Goal: Task Accomplishment & Management: Complete application form

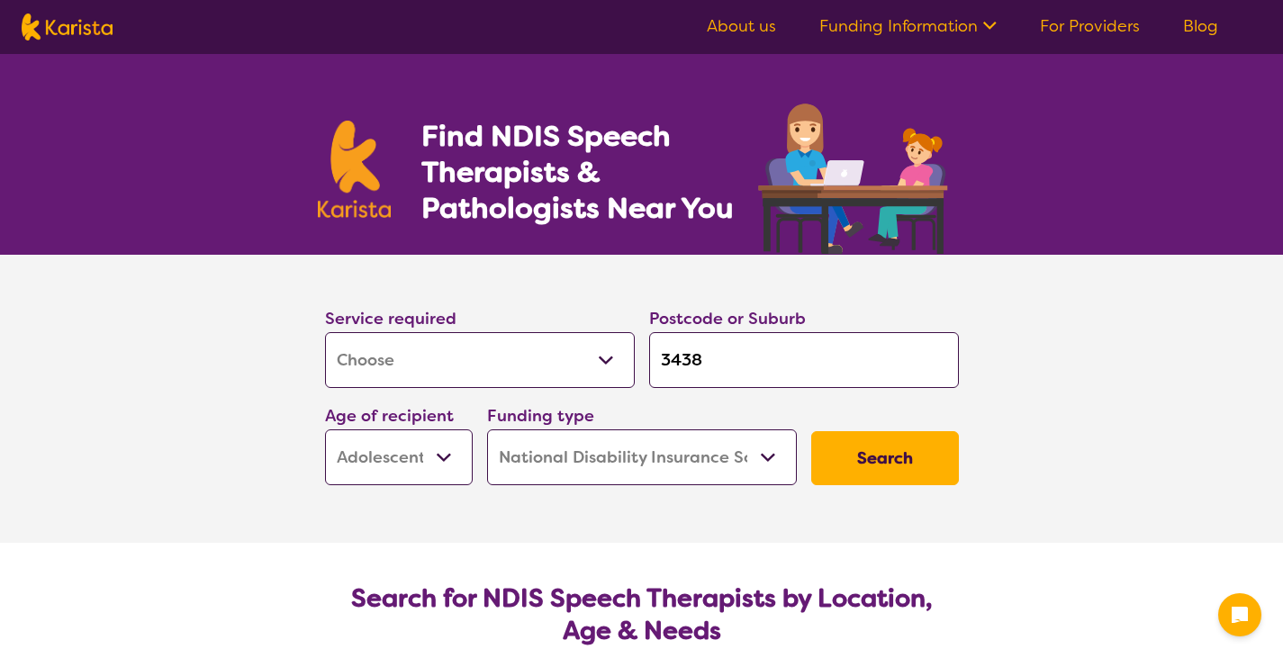
select select "[MEDICAL_DATA]"
select select "AS"
select select "NDIS"
select select "[MEDICAL_DATA]"
select select "AS"
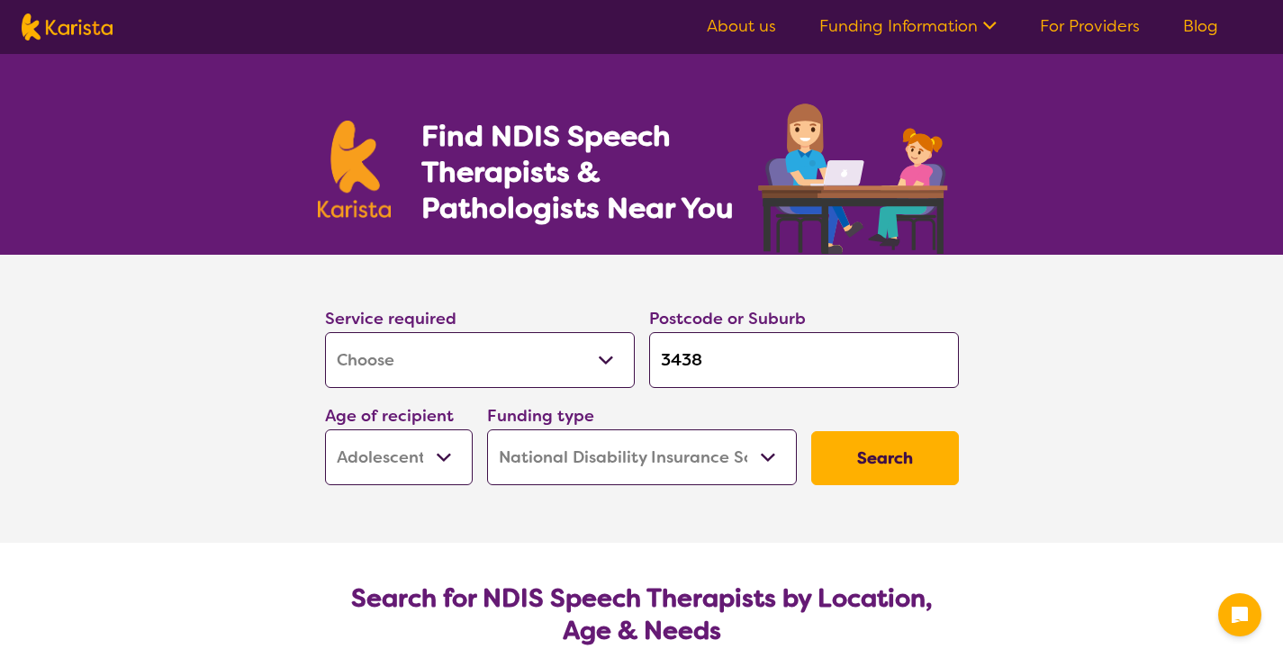
select select "NDIS"
click at [796, 385] on input "3438" at bounding box center [804, 360] width 310 height 56
type input "34"
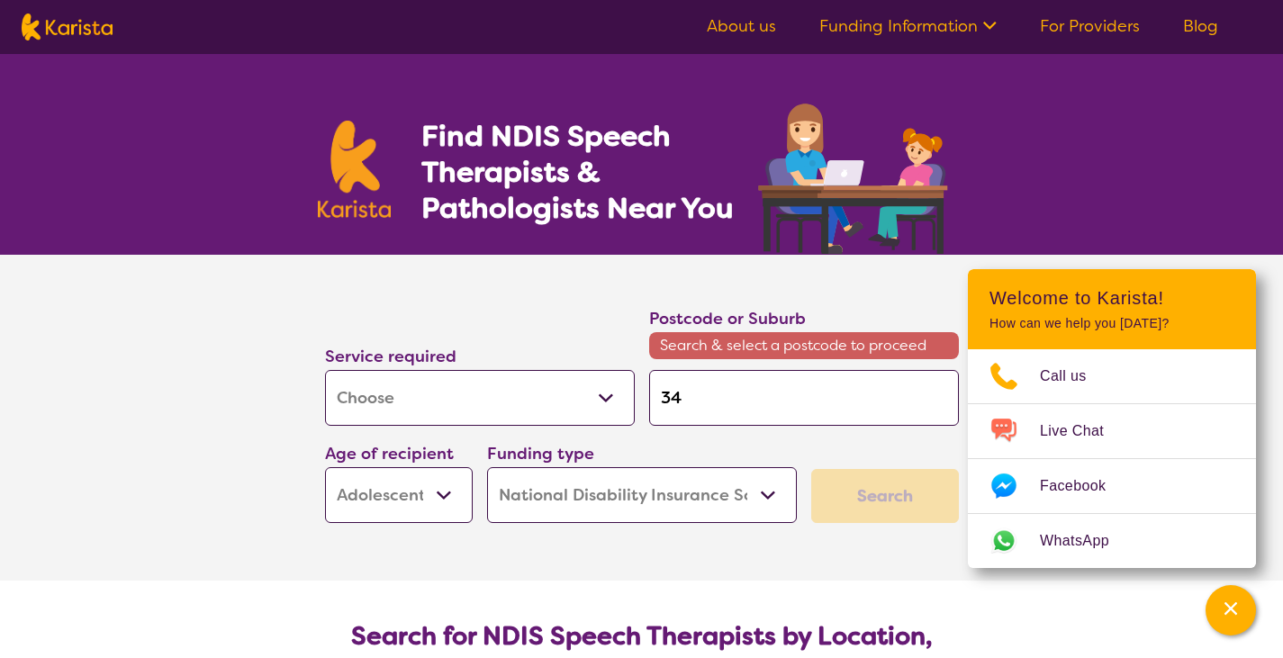
type input "3"
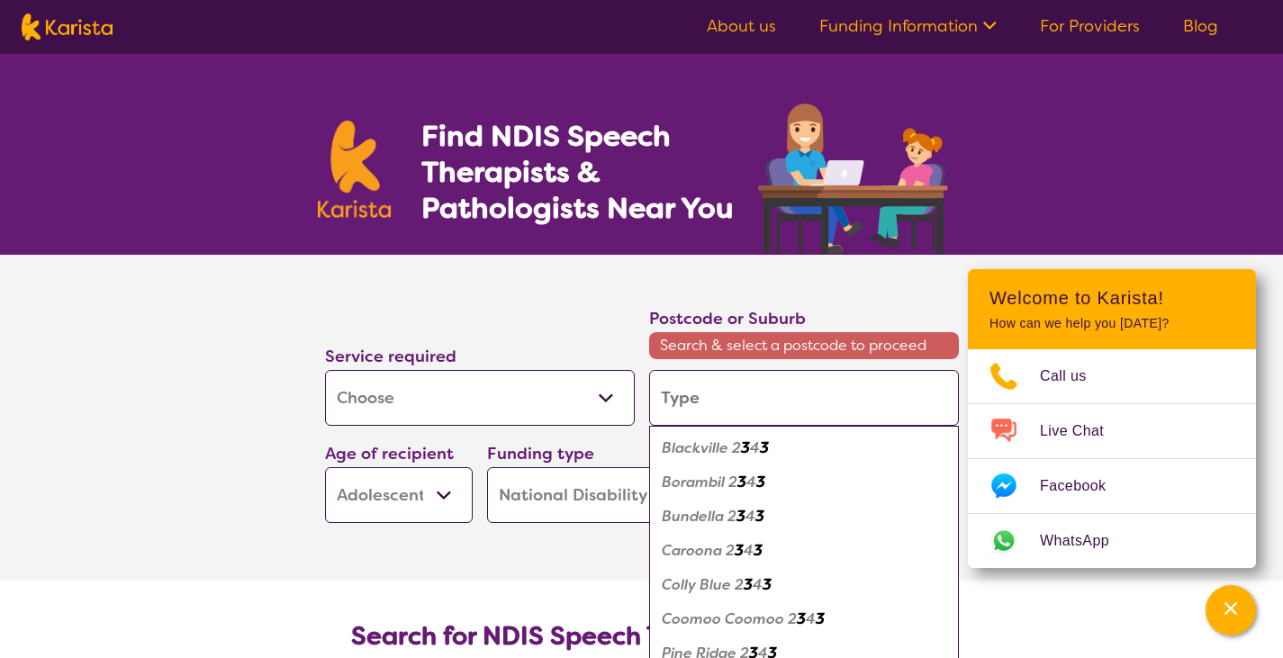
type input "3"
type input "33"
type input "333"
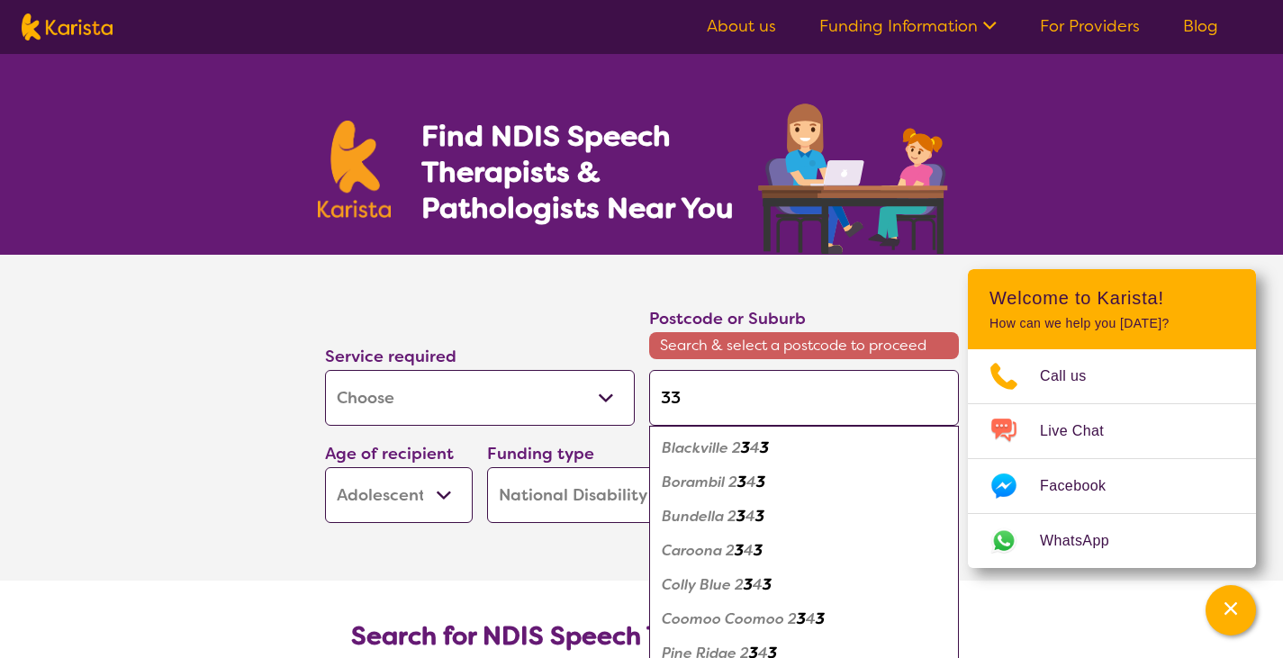
type input "333"
type input "3336"
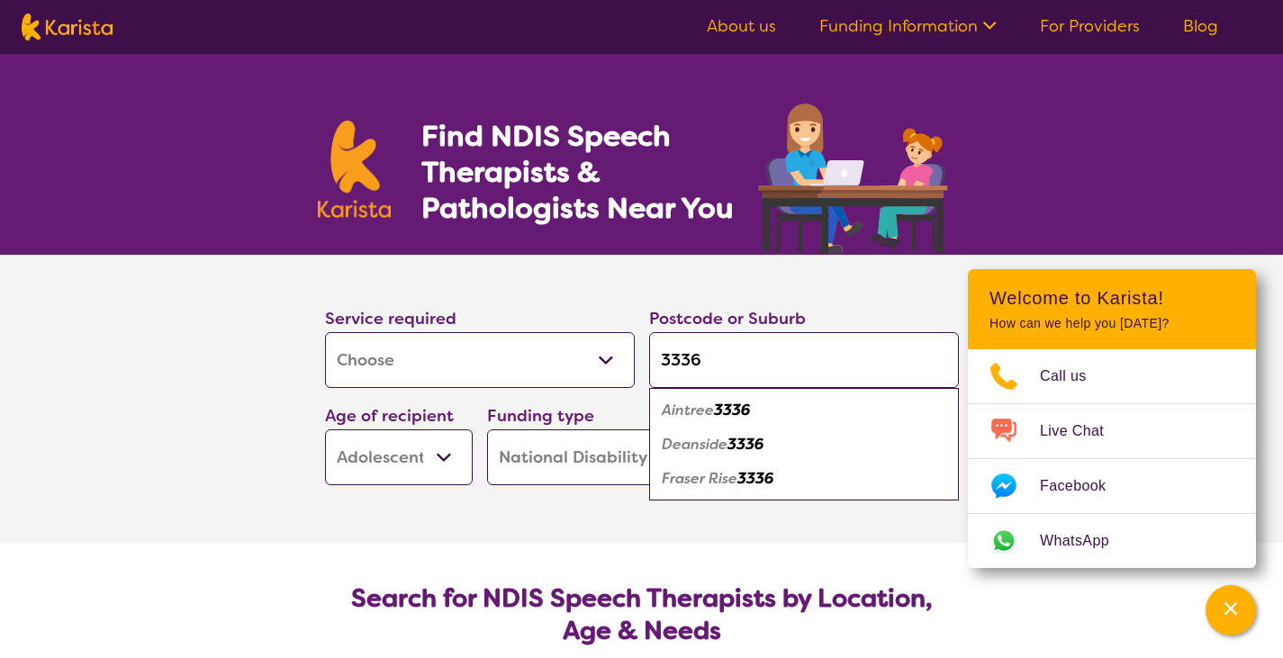
type input "3336"
click at [430, 457] on select "Early Childhood - 0 to 9 Child - 10 to 11 Adolescent - 12 to 17 Adult - 18 to 6…" at bounding box center [399, 457] width 148 height 56
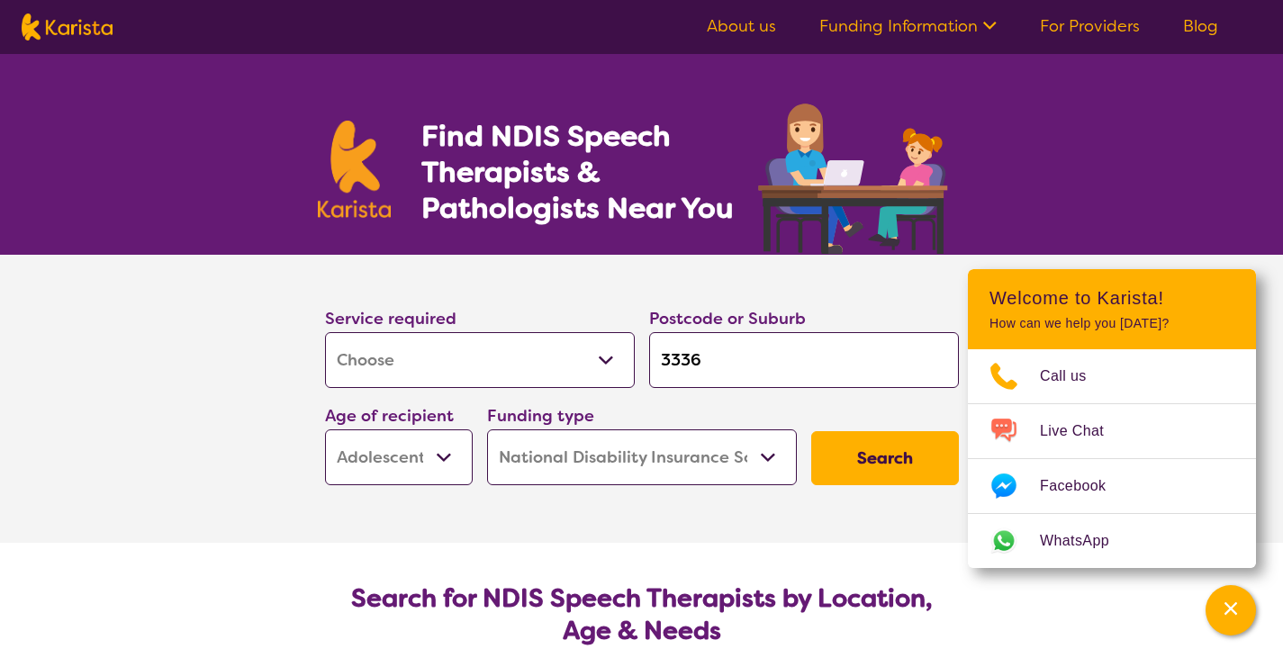
click at [325, 429] on select "Early Childhood - 0 to 9 Child - 10 to 11 Adolescent - 12 to 17 Adult - 18 to 6…" at bounding box center [399, 457] width 148 height 56
click at [395, 459] on select "Early Childhood - 0 to 9 Child - 10 to 11 Adolescent - 12 to 17 Adult - 18 to 6…" at bounding box center [399, 457] width 148 height 56
select select "EC"
click at [325, 429] on select "Early Childhood - 0 to 9 Child - 10 to 11 Adolescent - 12 to 17 Adult - 18 to 6…" at bounding box center [399, 457] width 148 height 56
select select "EC"
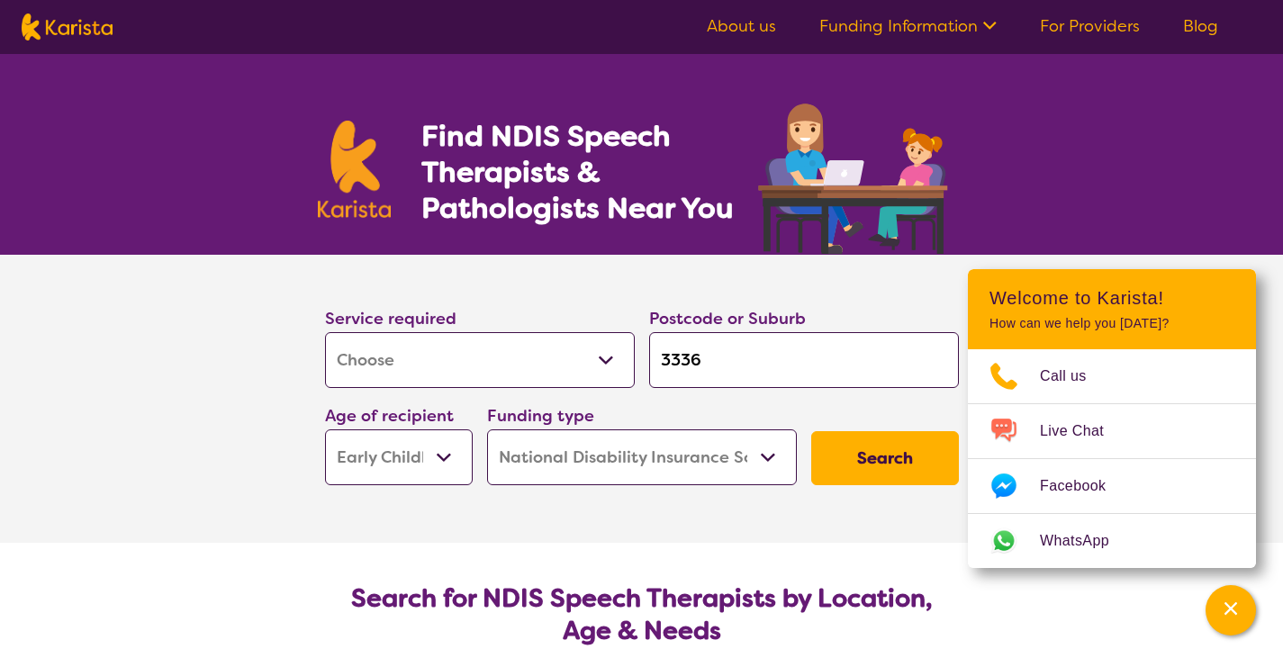
click at [905, 455] on button "Search" at bounding box center [885, 458] width 148 height 54
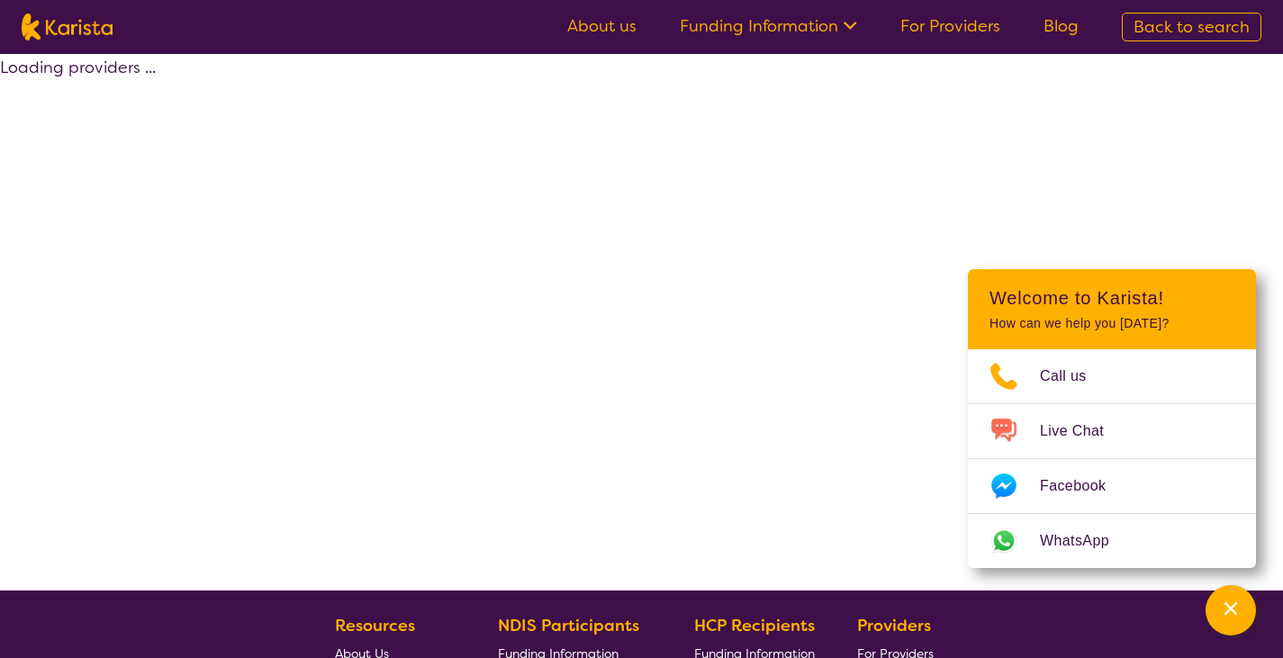
select select "by_score"
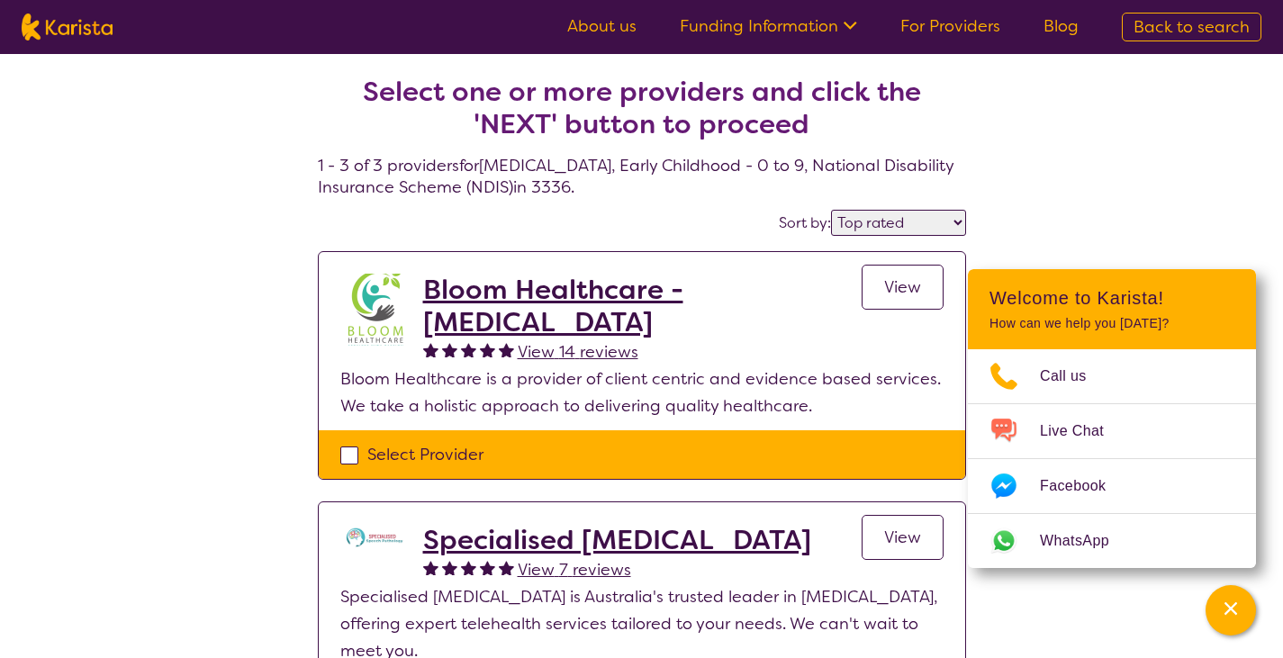
click at [347, 453] on div "Select Provider" at bounding box center [641, 454] width 603 height 27
checkbox input "true"
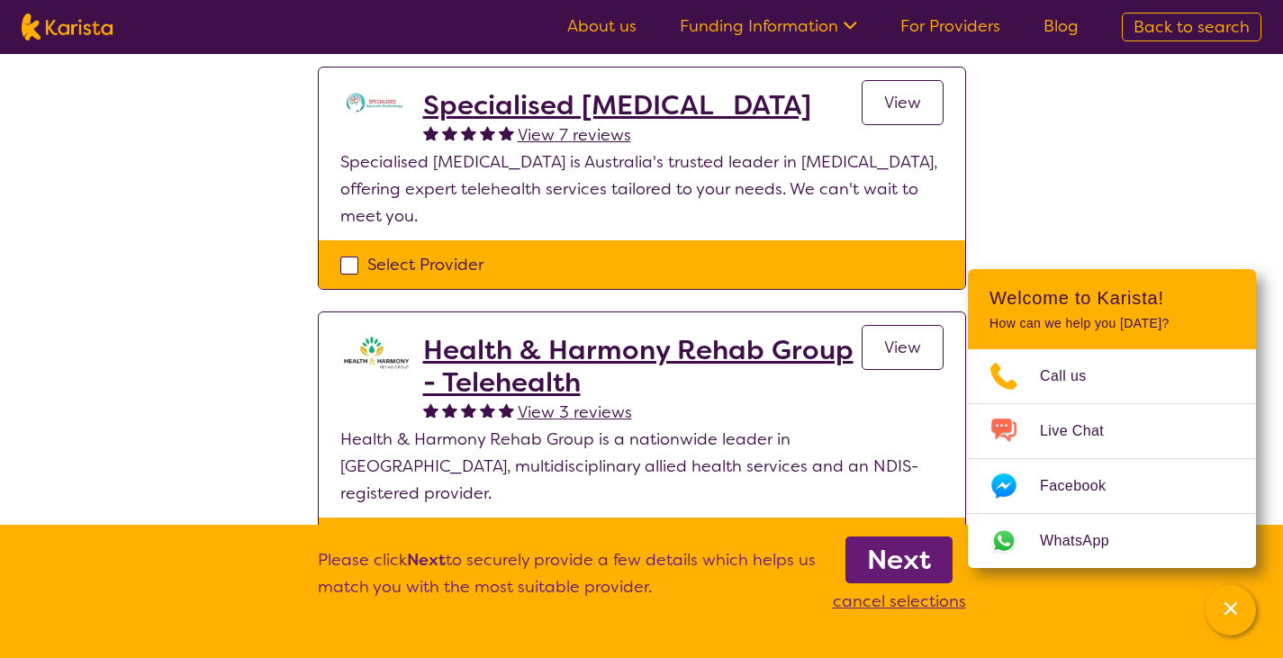
scroll to position [477, 0]
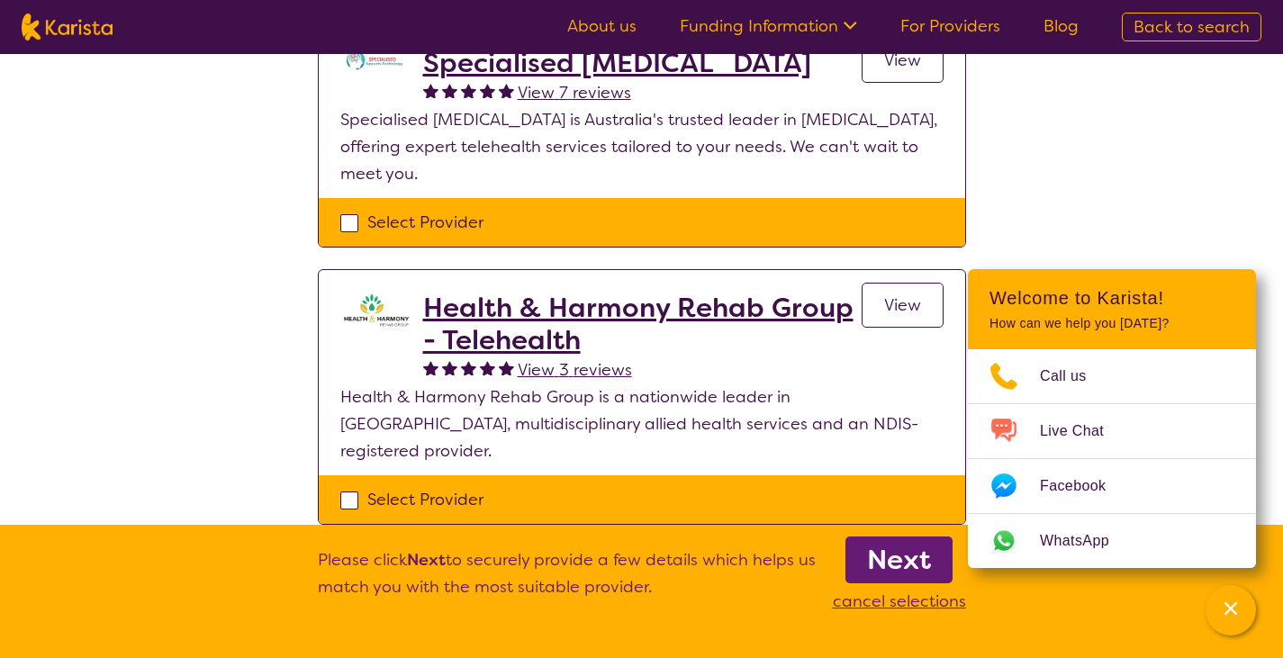
click at [351, 224] on div "Select Provider" at bounding box center [641, 222] width 603 height 27
checkbox input "true"
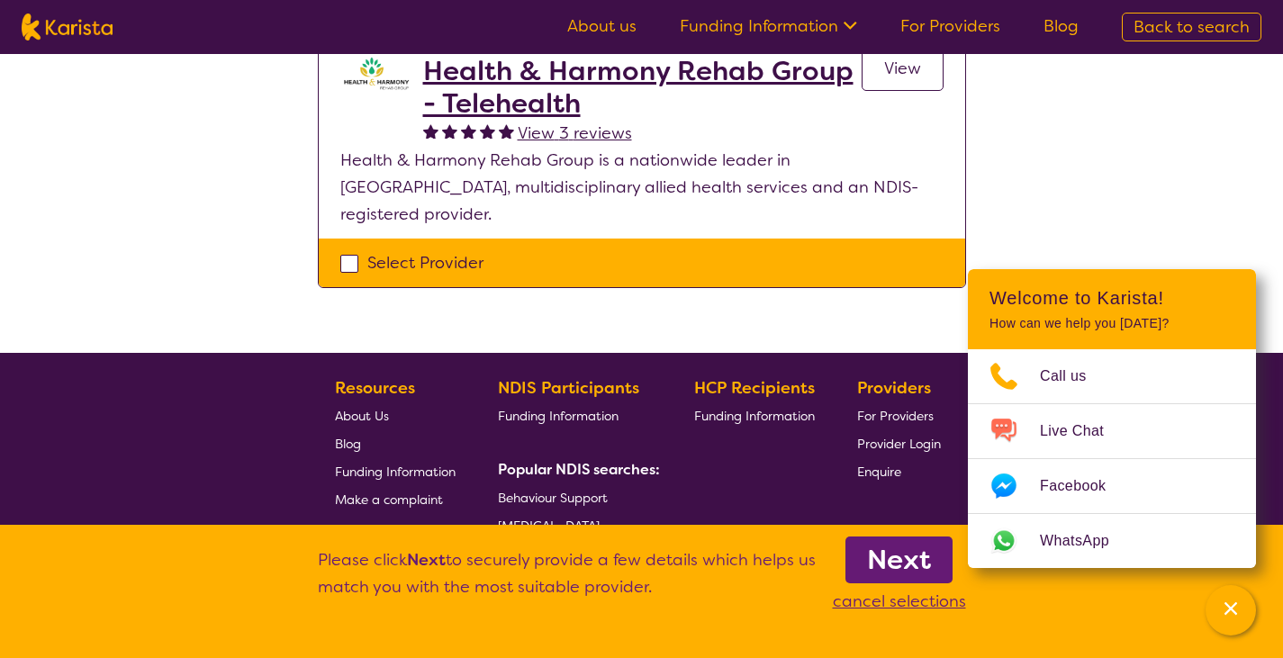
scroll to position [711, 0]
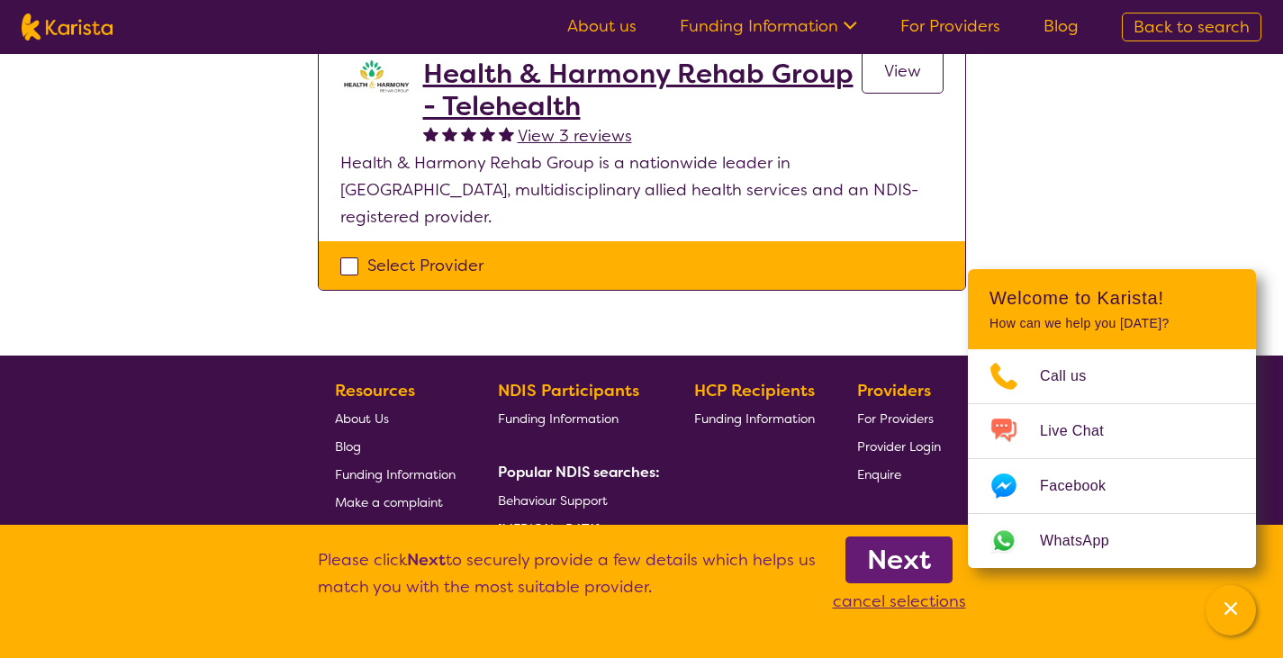
click at [353, 252] on div "Select Provider" at bounding box center [641, 265] width 603 height 27
checkbox input "true"
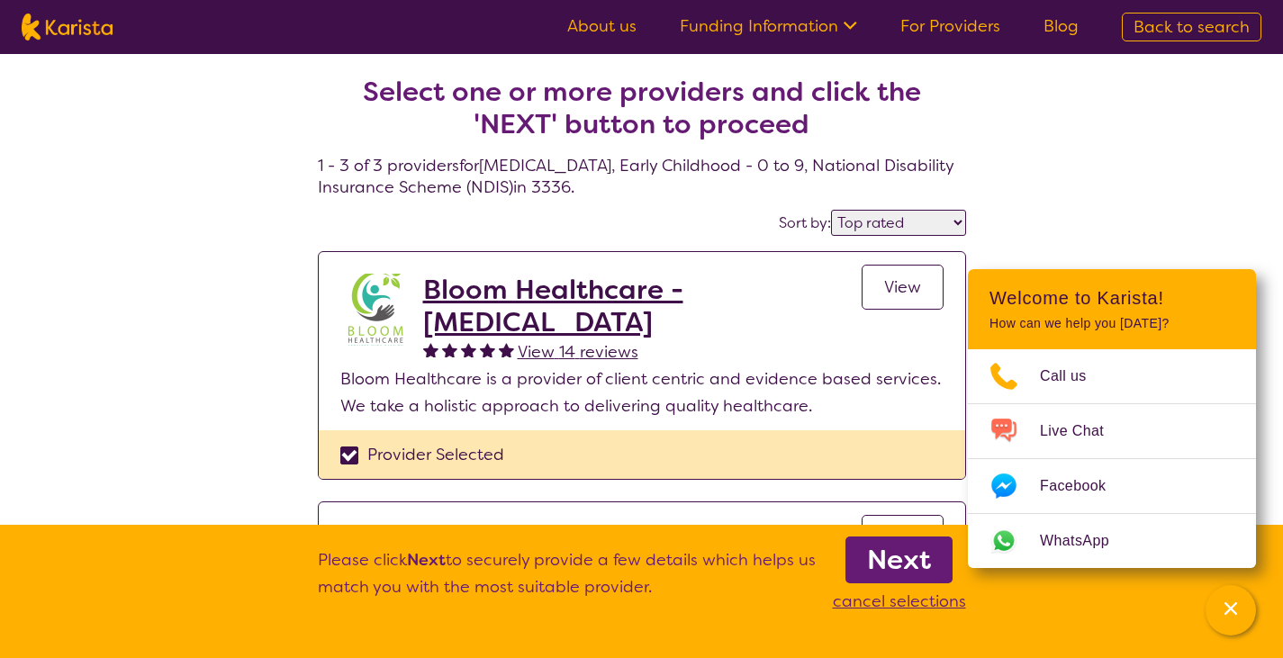
click at [898, 541] on link "Next" at bounding box center [898, 559] width 107 height 47
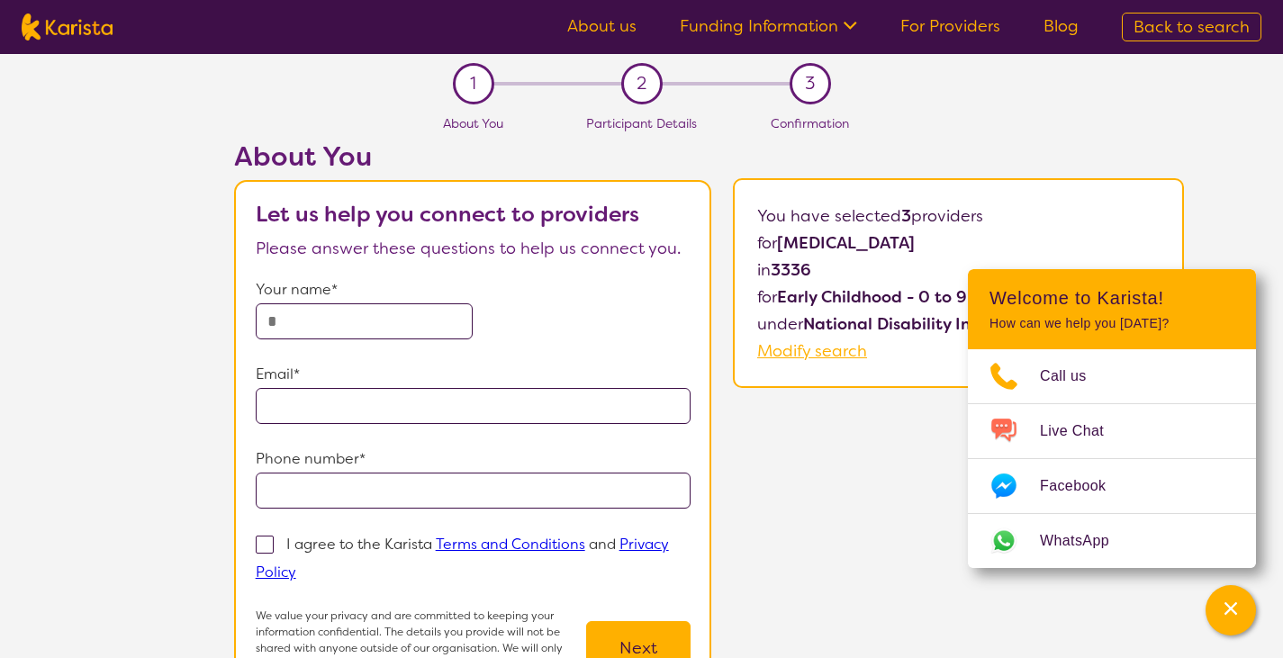
click at [325, 323] on input "text" at bounding box center [365, 321] width 218 height 36
type input "**********"
click at [370, 492] on input "tel" at bounding box center [474, 491] width 436 height 36
type input "**********"
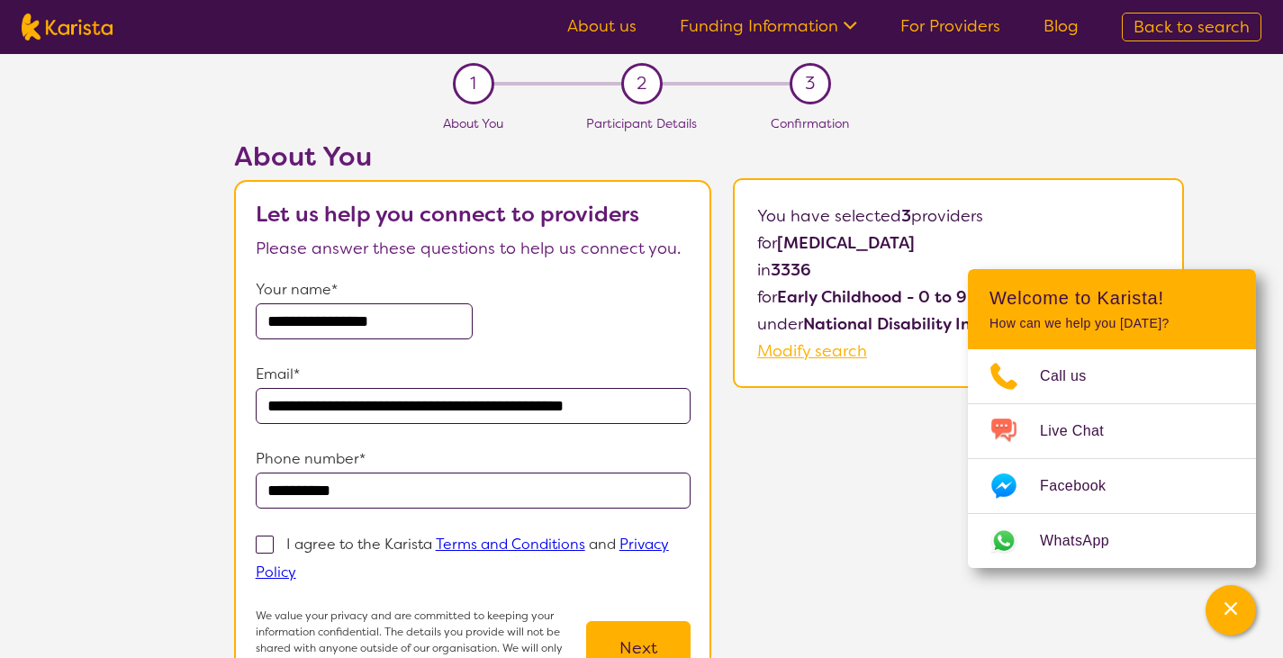
click at [263, 543] on span at bounding box center [265, 545] width 18 height 18
click at [296, 565] on input "I agree to the Karista Terms and Conditions and Privacy Policy" at bounding box center [302, 571] width 12 height 12
checkbox input "true"
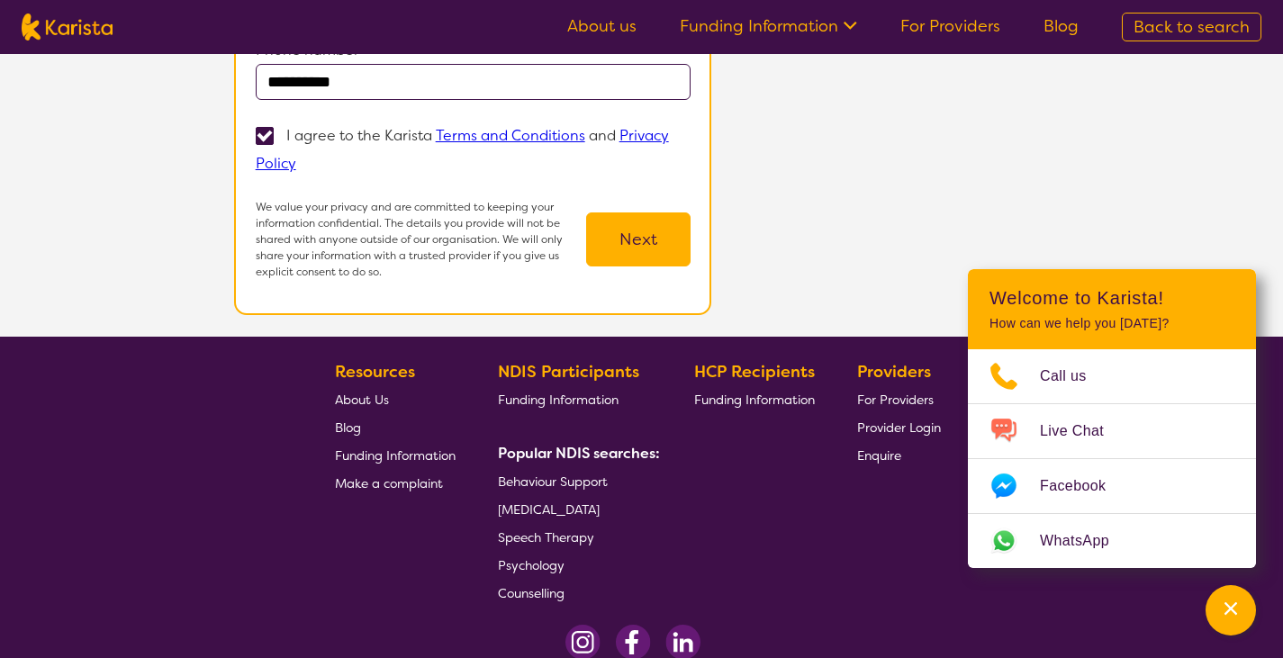
scroll to position [410, 0]
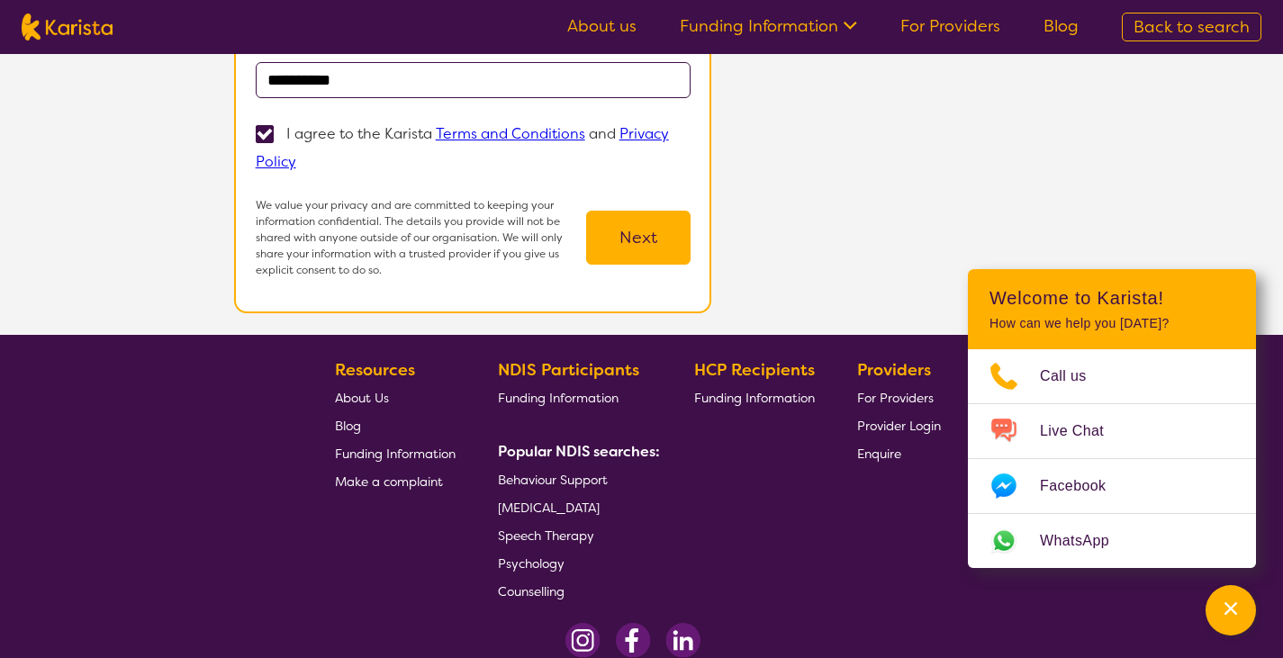
click at [641, 231] on button "Next" at bounding box center [638, 238] width 104 height 54
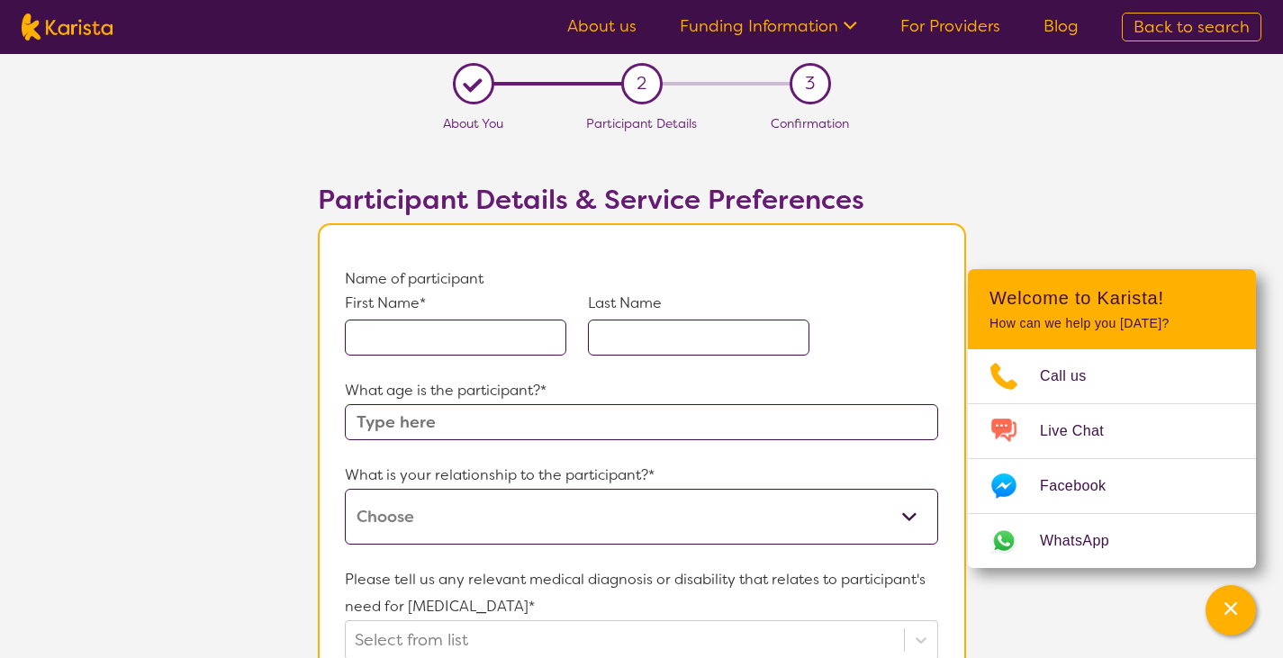
click at [481, 351] on input "text" at bounding box center [455, 338] width 221 height 36
type input "Adal"
click at [747, 325] on input "text" at bounding box center [698, 338] width 221 height 36
type input "Fisha"
click at [503, 431] on input "text" at bounding box center [641, 422] width 592 height 36
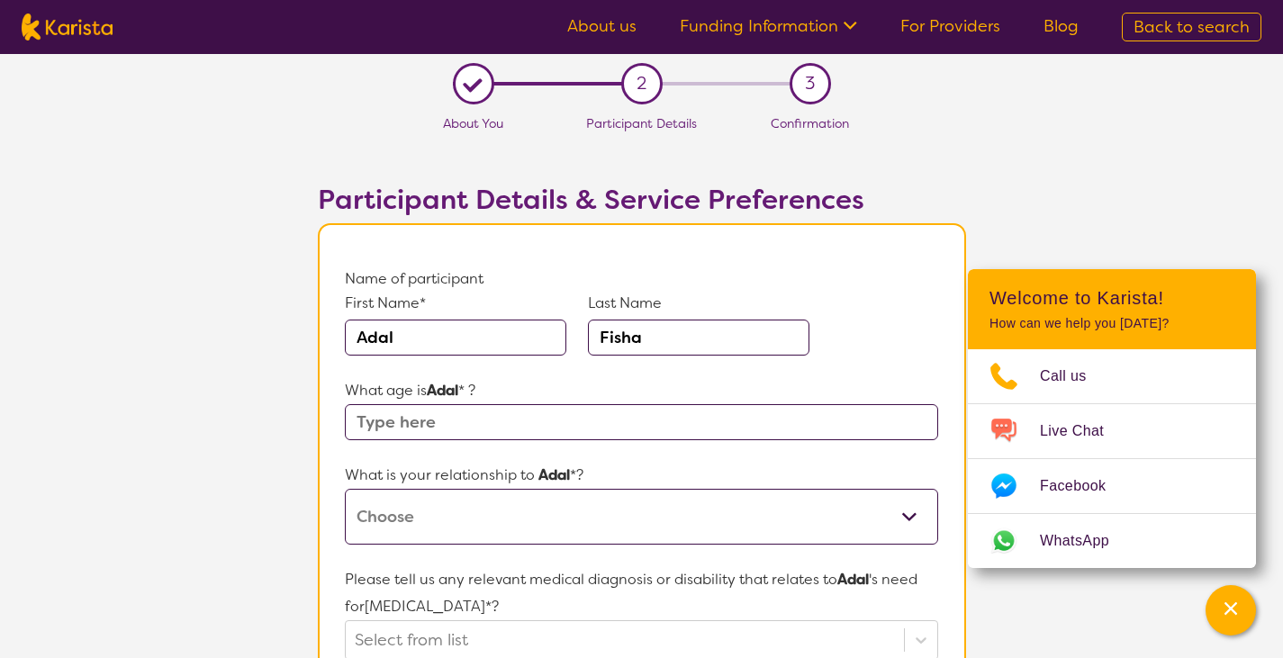
type input "6"
click at [521, 514] on select "This request is for myself I am their parent I am their child I am their spouse…" at bounding box center [641, 517] width 592 height 56
select select "I am their Support Coordinator"
click at [345, 489] on select "This request is for myself I am their parent I am their child I am their spouse…" at bounding box center [641, 517] width 592 height 56
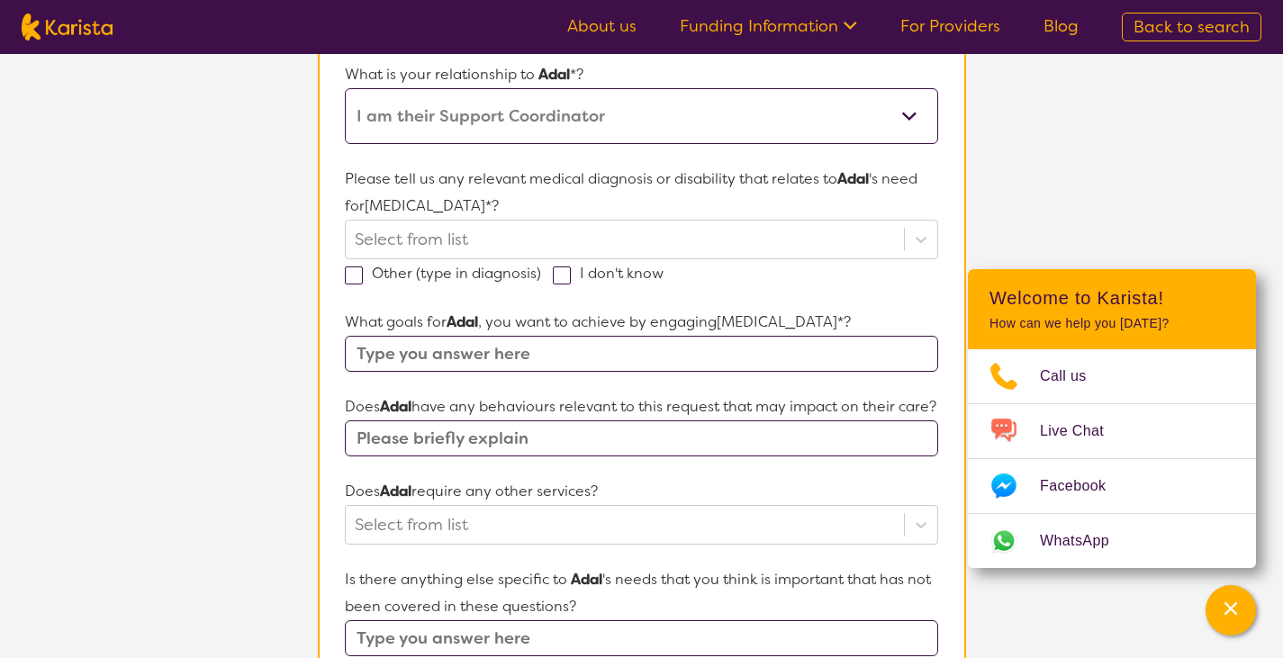
scroll to position [396, 0]
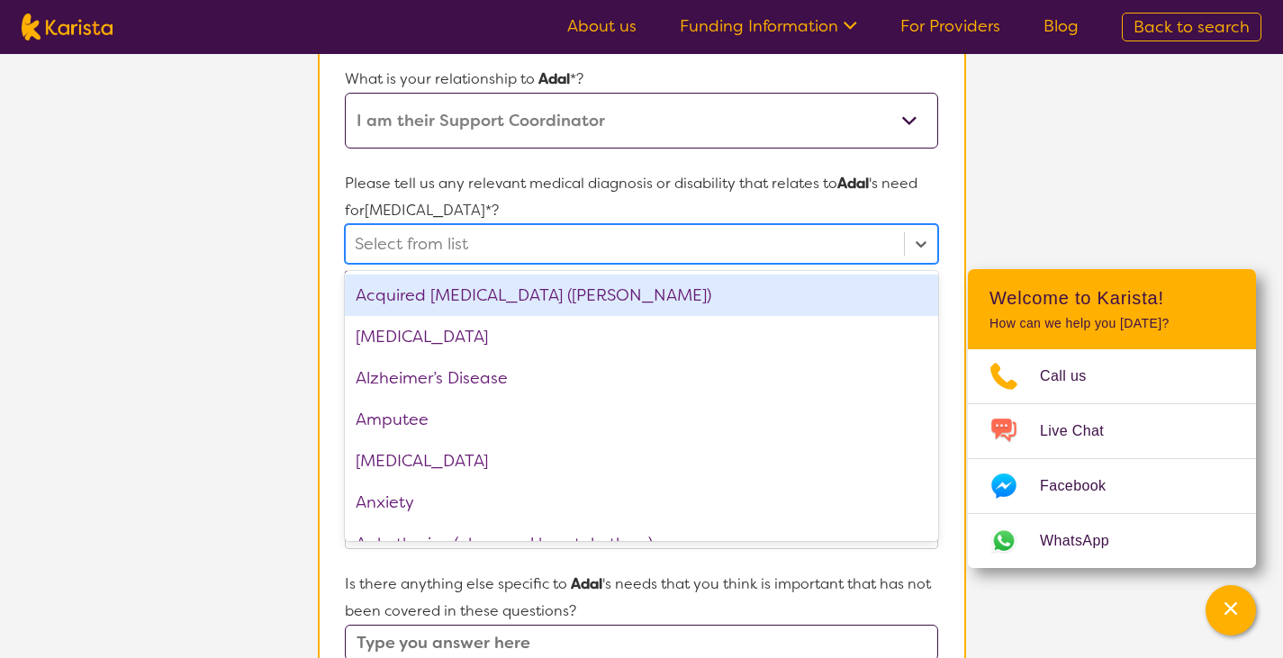
click at [625, 243] on div at bounding box center [624, 244] width 539 height 31
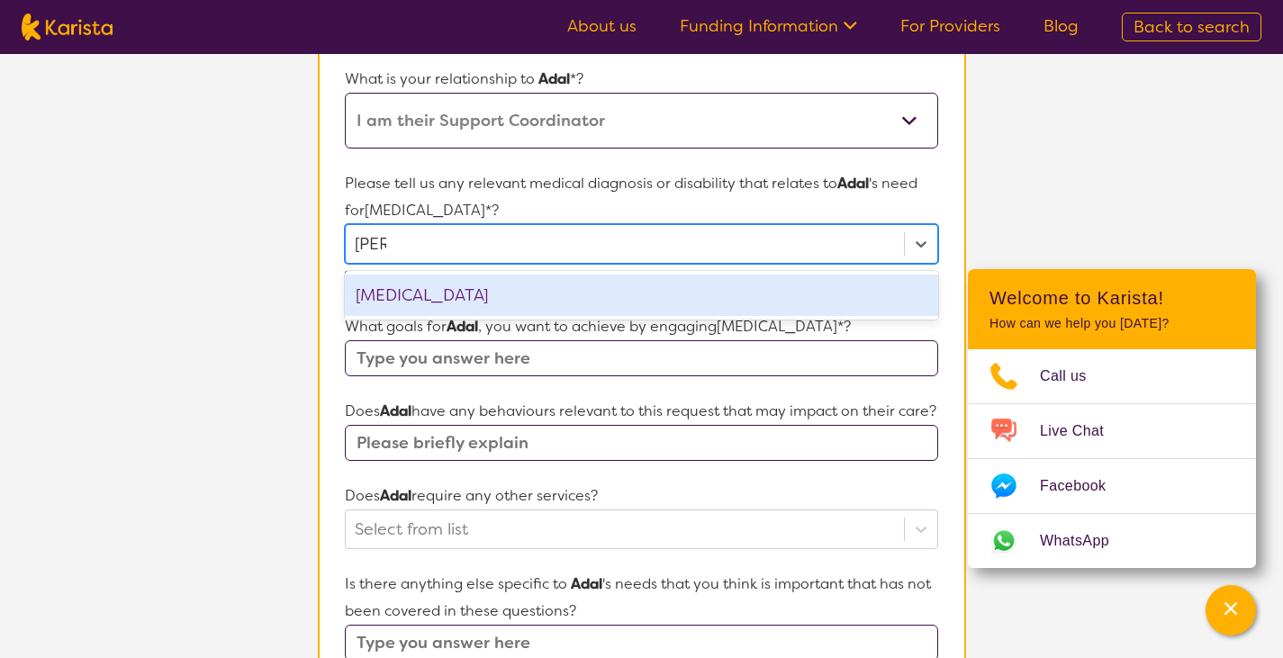
type input "autis"
click at [510, 306] on div "[MEDICAL_DATA]" at bounding box center [641, 295] width 592 height 41
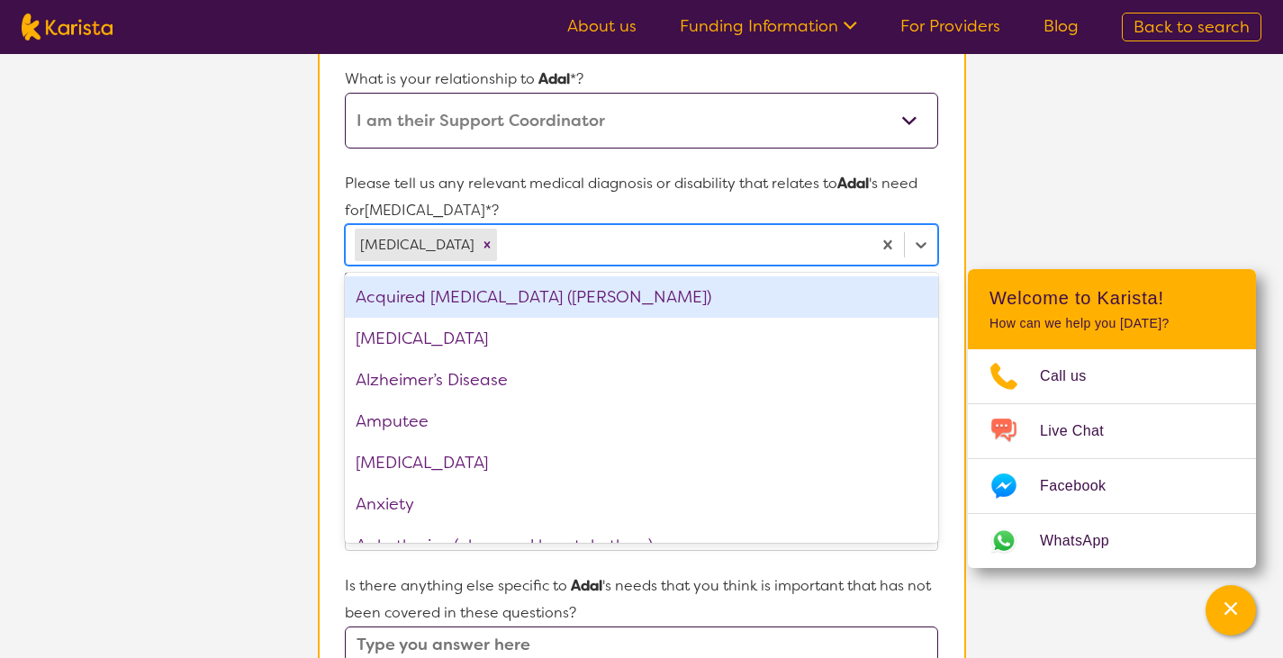
click at [1082, 178] on section "L About You 2 Participant Details 3 Confirmation Participant Details & Service …" at bounding box center [641, 425] width 1283 height 1534
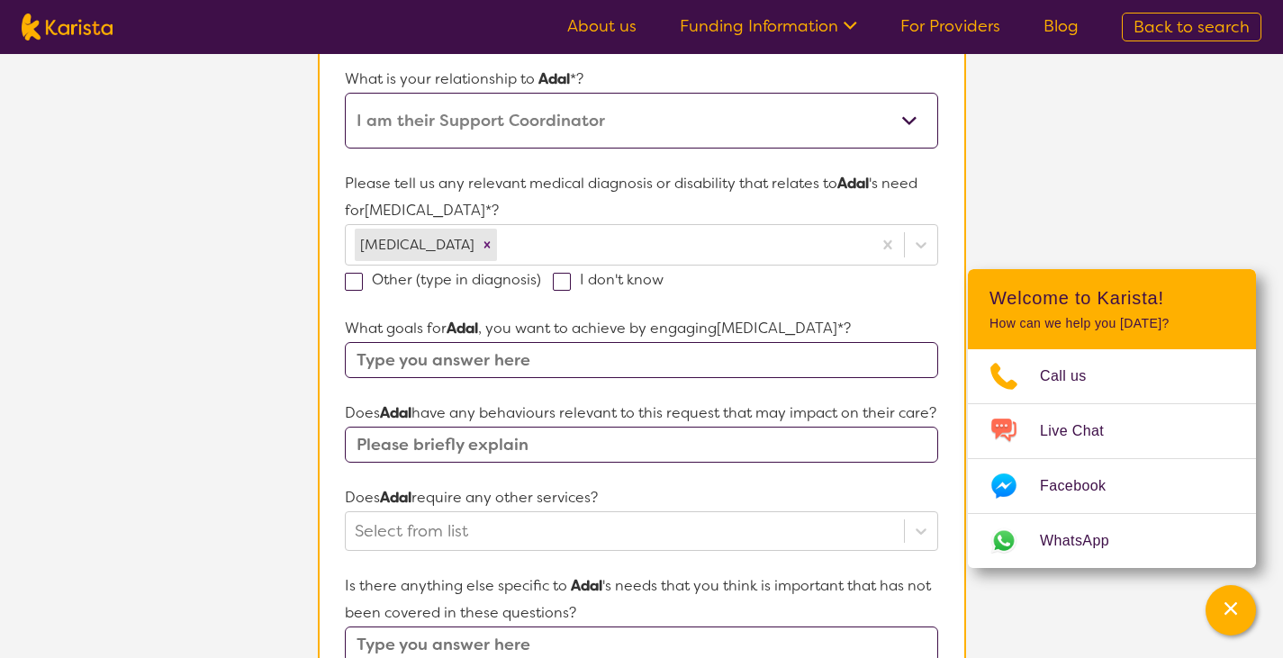
click at [686, 357] on input "text" at bounding box center [641, 360] width 592 height 36
type input "be able to communicate"
click at [599, 463] on input "text" at bounding box center [641, 445] width 592 height 36
type input "non verbal"
click at [1130, 158] on section "L About You 2 Participant Details 3 Confirmation Participant Details & Service …" at bounding box center [641, 425] width 1283 height 1534
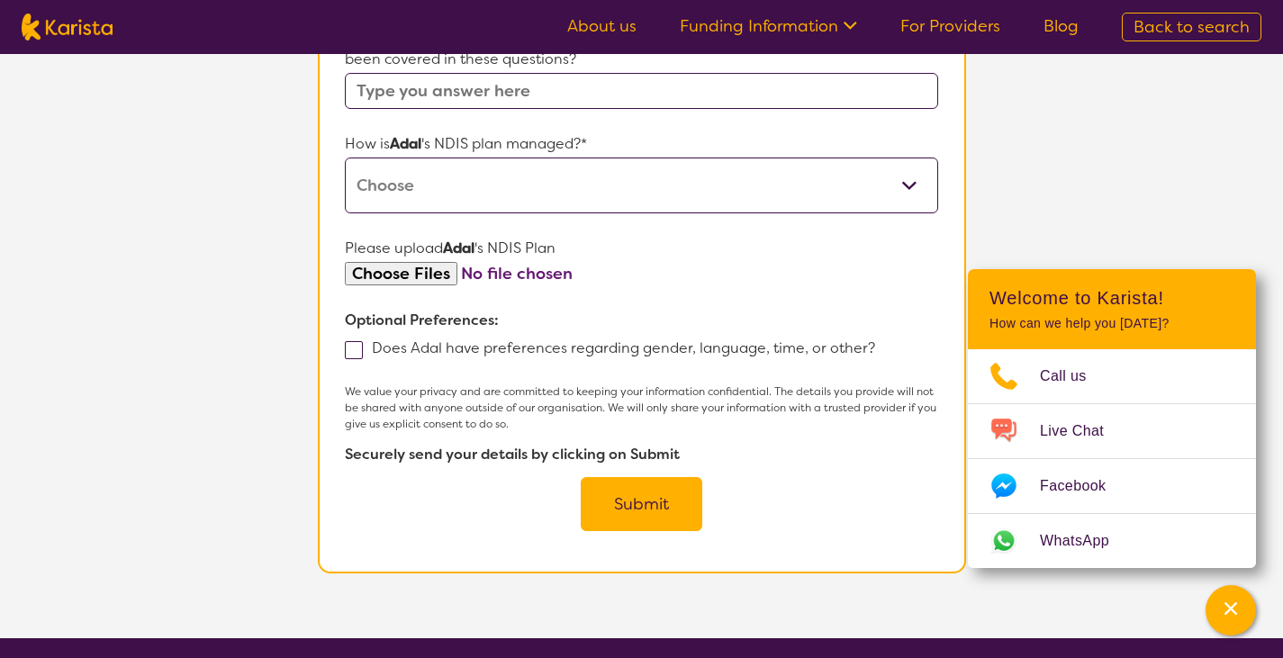
scroll to position [950, 0]
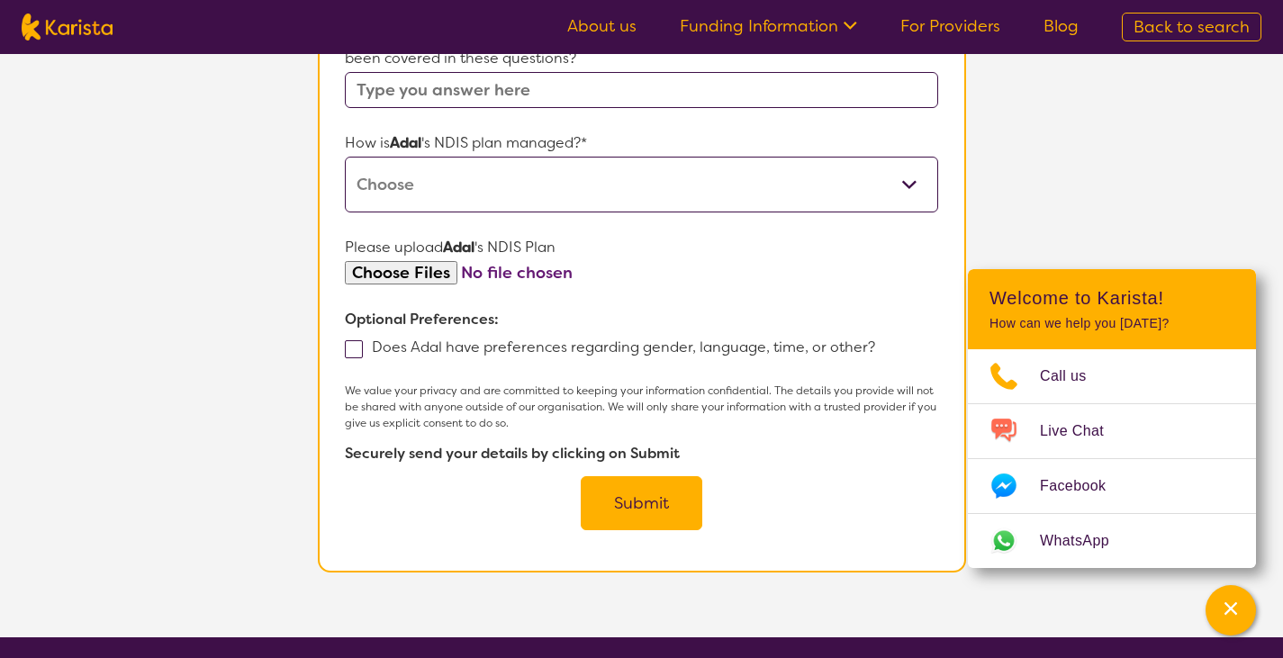
click at [644, 524] on button "Submit" at bounding box center [642, 503] width 122 height 54
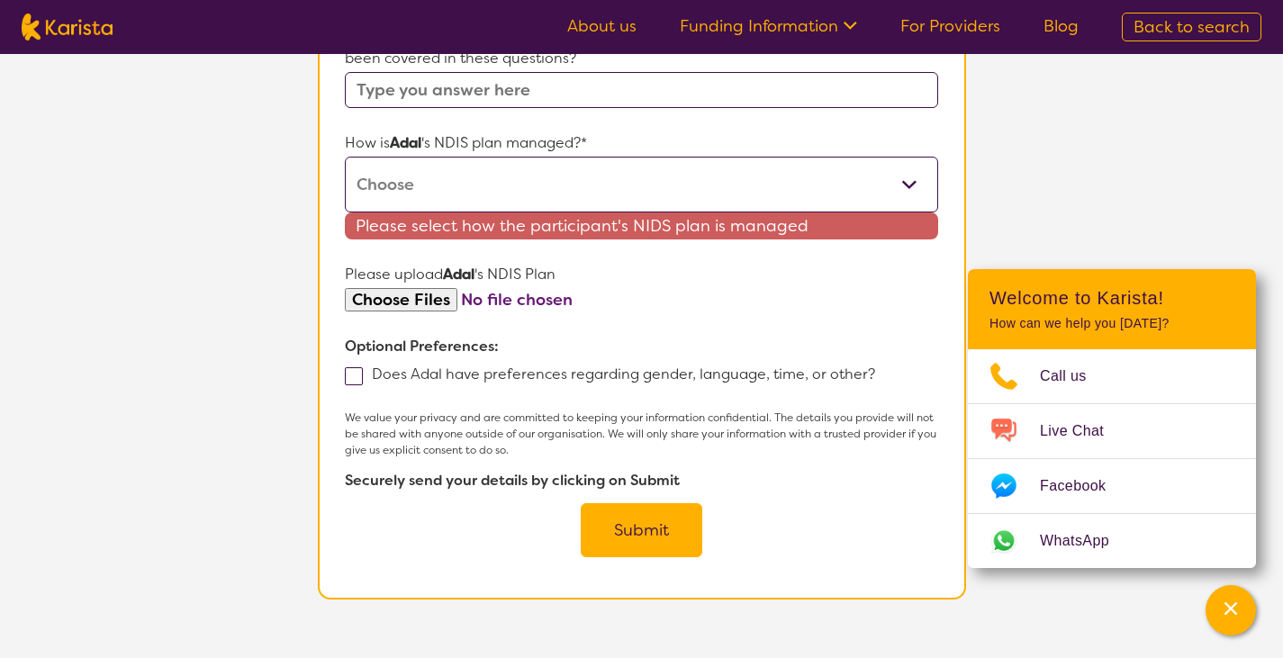
click at [543, 195] on select "Self-managed NDIS plan Managed by a registered plan management provider (not th…" at bounding box center [641, 185] width 592 height 56
select select "Plan Managed"
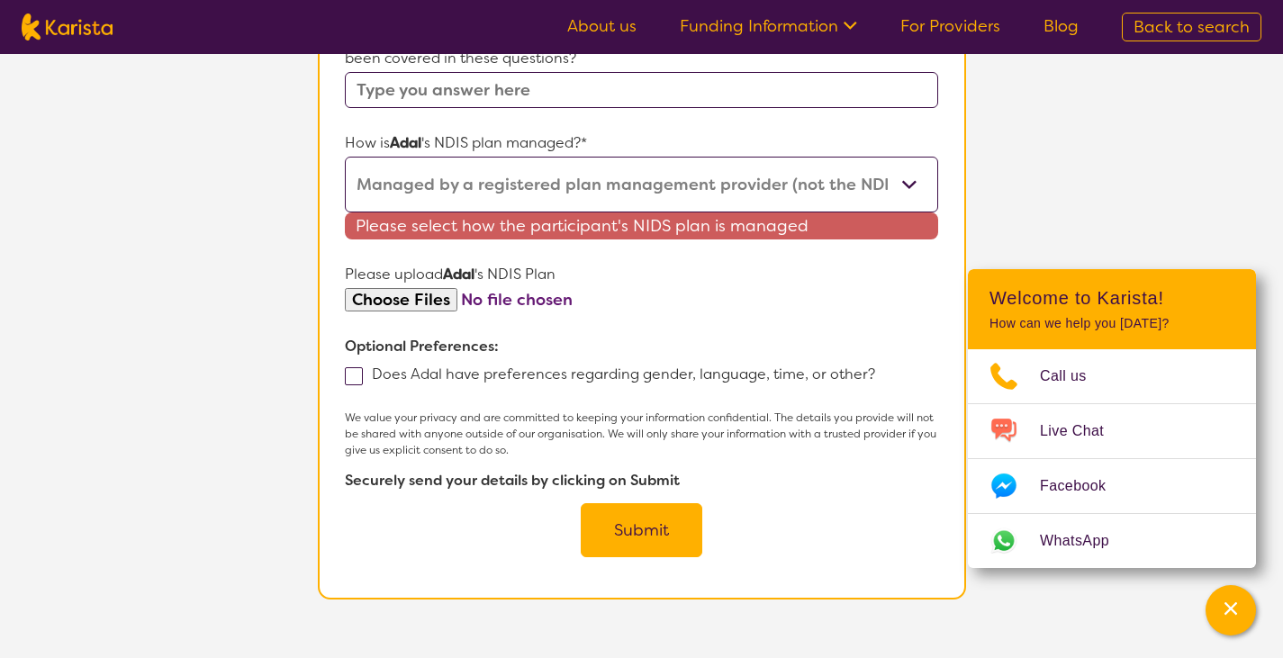
click at [345, 183] on select "Self-managed NDIS plan Managed by a registered plan management provider (not th…" at bounding box center [641, 185] width 592 height 56
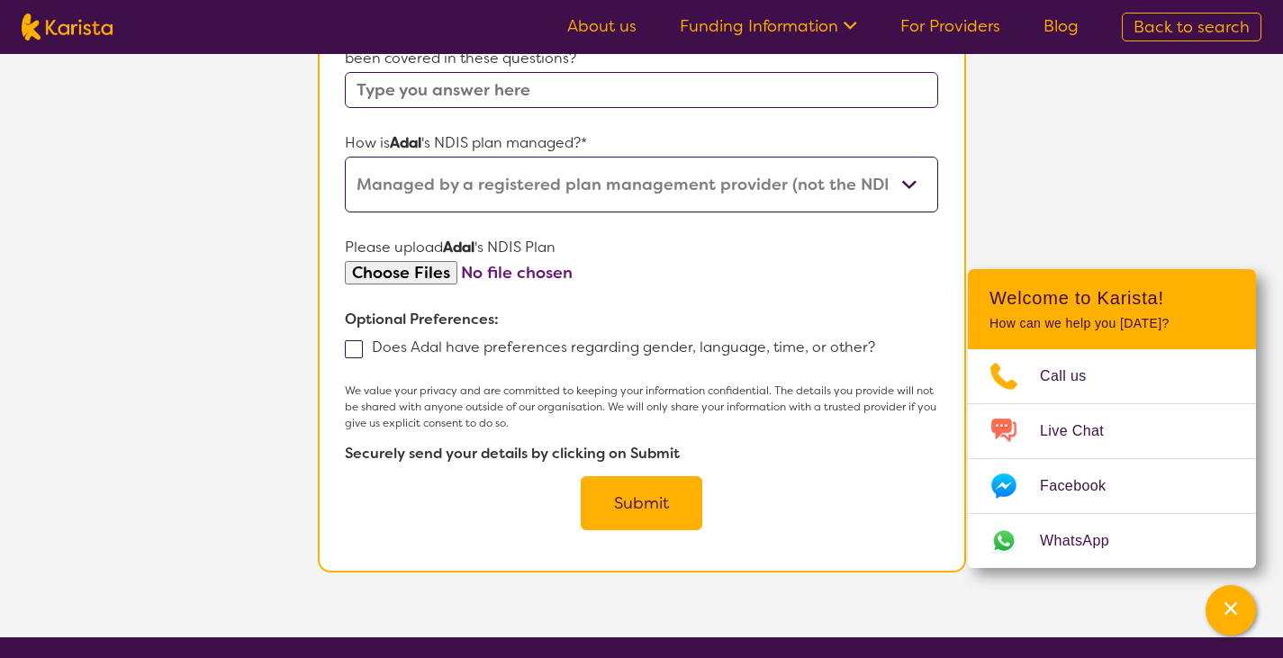
click at [653, 530] on button "Submit" at bounding box center [642, 503] width 122 height 54
